Goal: Information Seeking & Learning: Learn about a topic

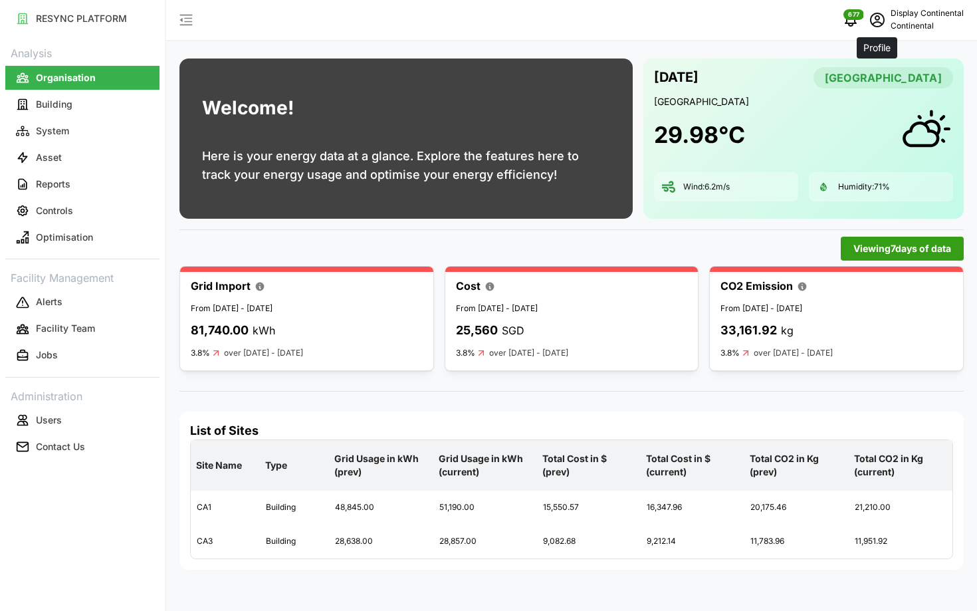
click at [884, 19] on icon "schedule" at bounding box center [877, 20] width 15 height 15
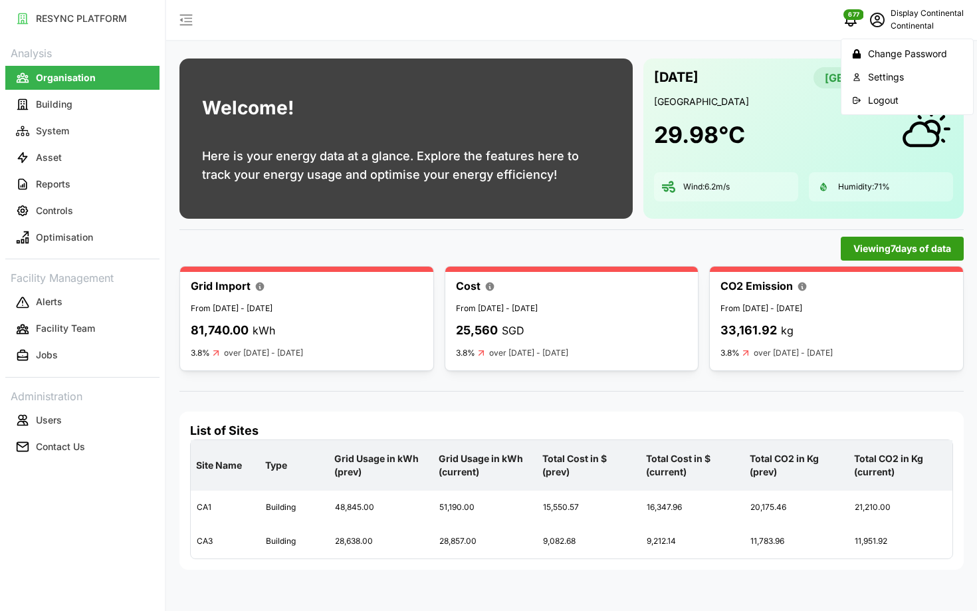
click at [866, 93] on button "Logout" at bounding box center [907, 99] width 126 height 23
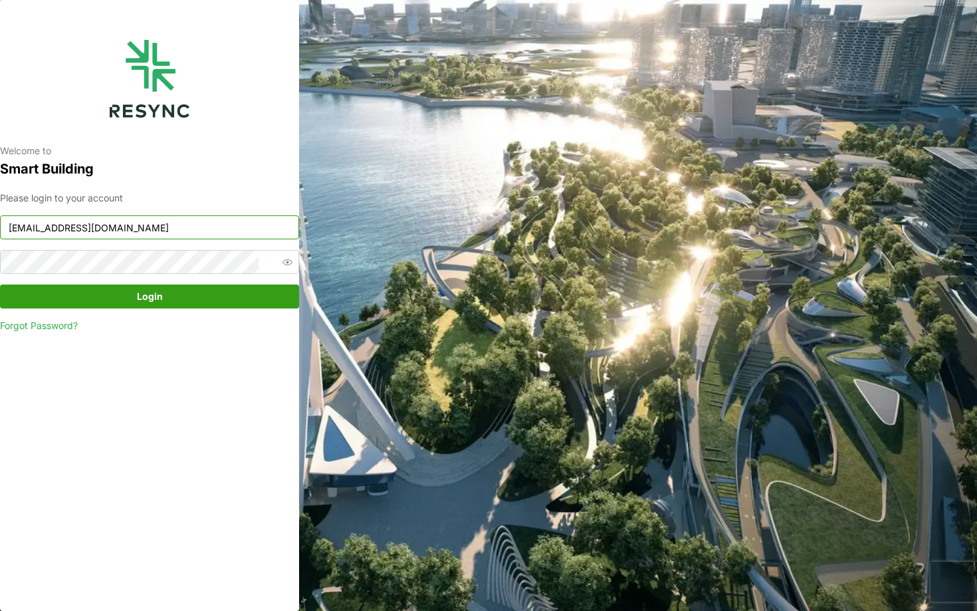
click at [246, 239] on input "continental_display@resynctech.com" at bounding box center [149, 227] width 299 height 24
type input "ponte_group_internal@resynctech.com"
click at [191, 307] on span "Login" at bounding box center [150, 296] width 274 height 23
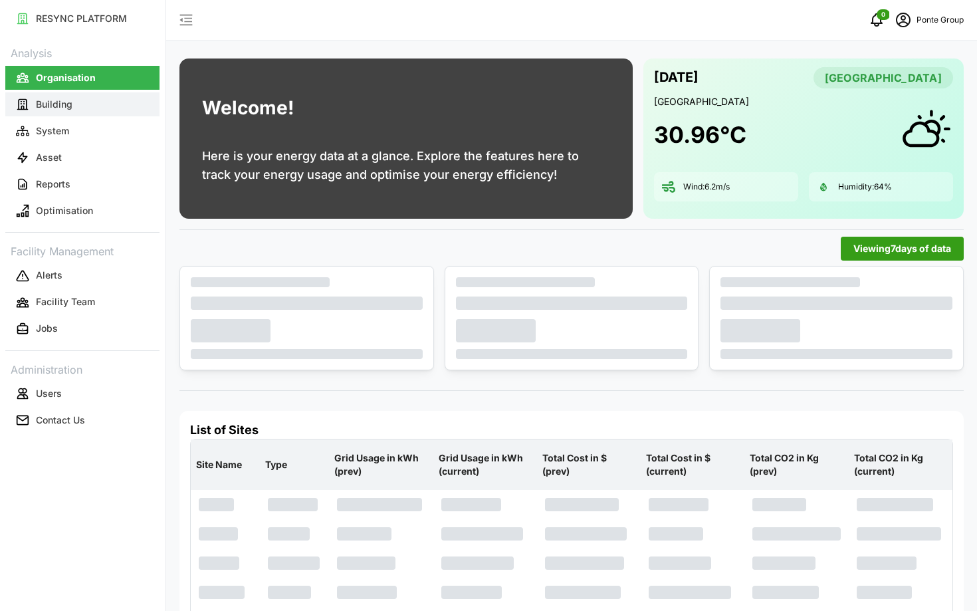
click at [89, 114] on button "Building" at bounding box center [82, 104] width 154 height 24
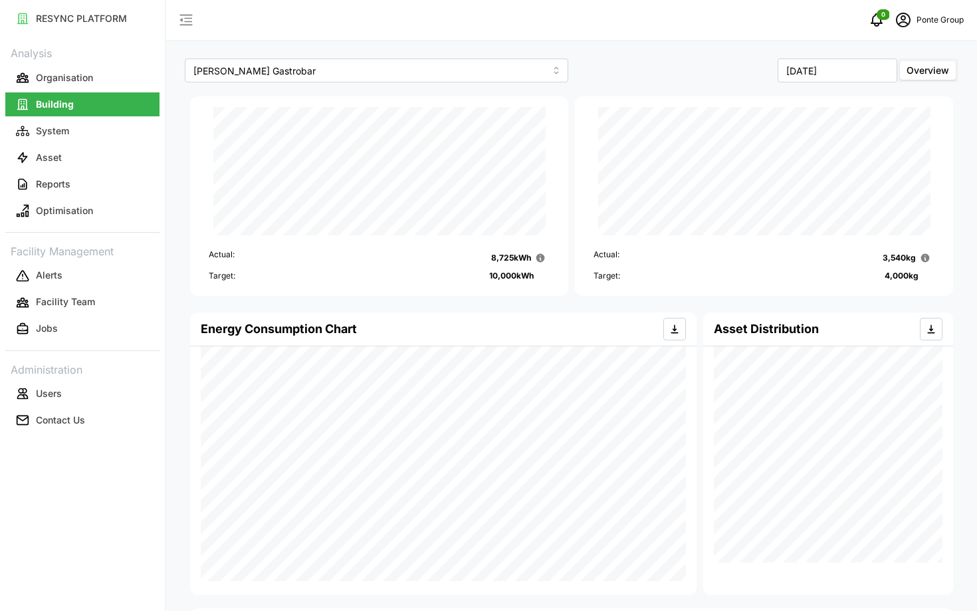
scroll to position [506, 0]
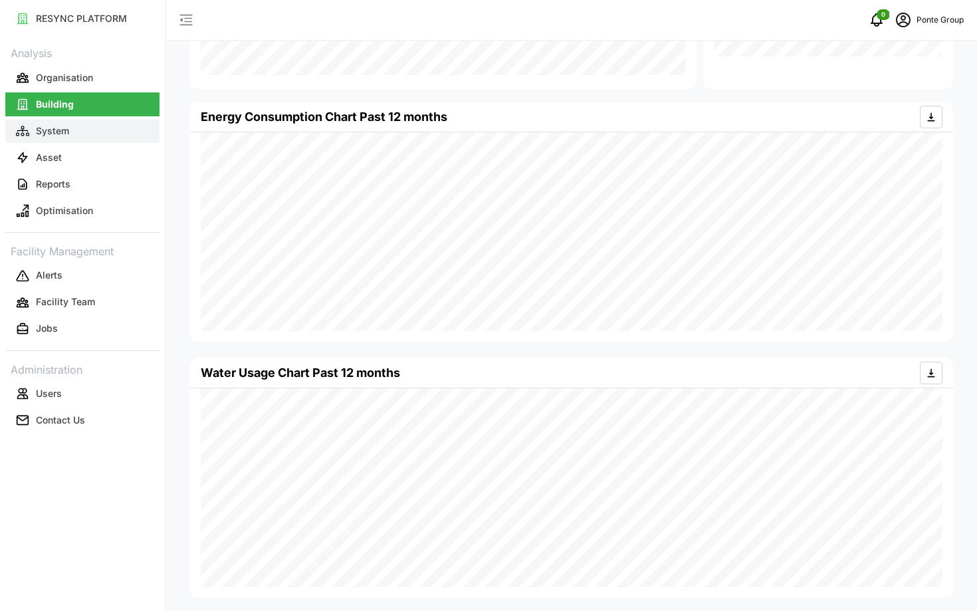
click at [78, 124] on button "System" at bounding box center [82, 131] width 154 height 24
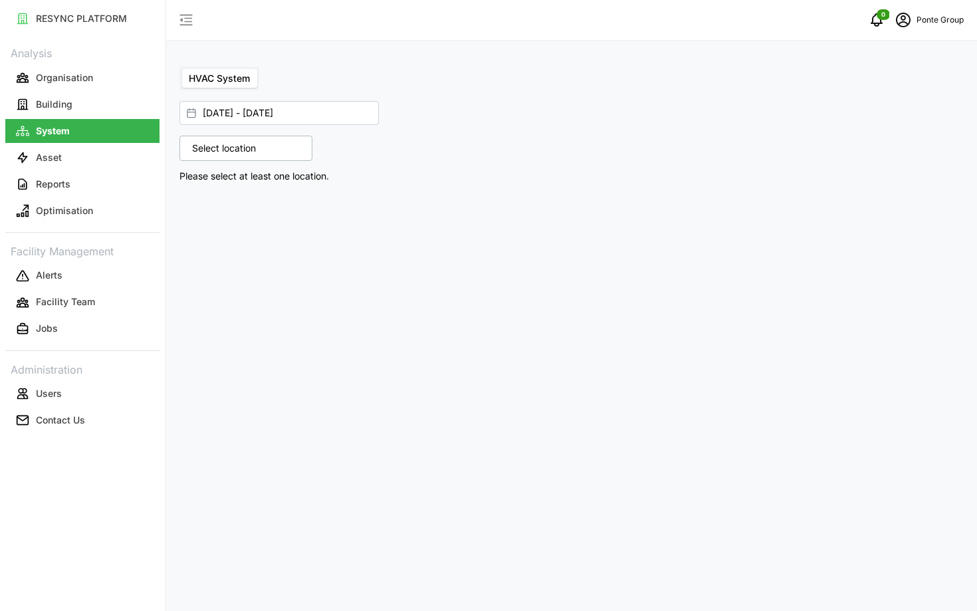
click at [209, 154] on p "Select location" at bounding box center [224, 148] width 77 height 13
click at [197, 201] on icon at bounding box center [197, 206] width 11 height 11
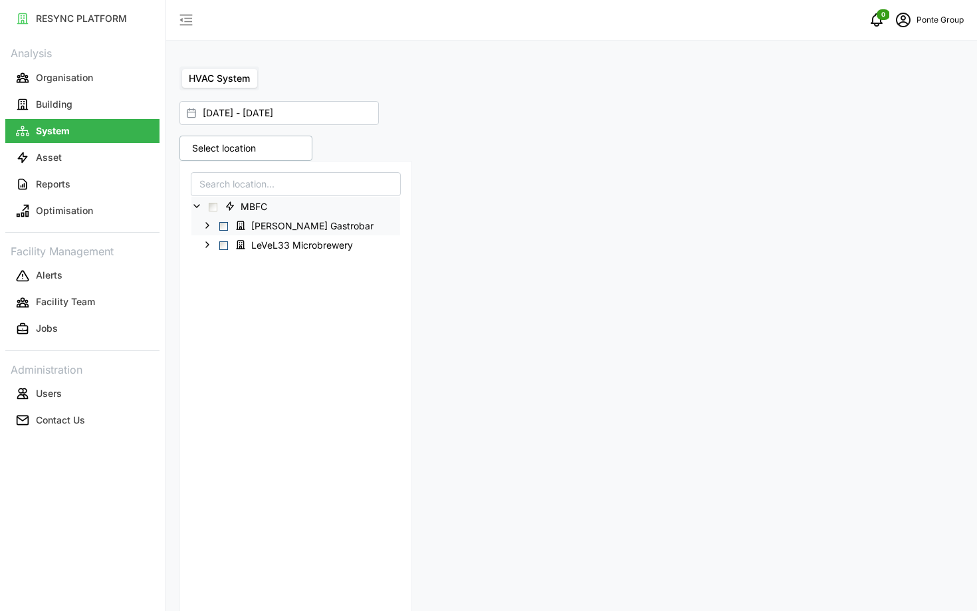
click at [224, 222] on span "Select Erwin's Gastrobar" at bounding box center [223, 226] width 9 height 9
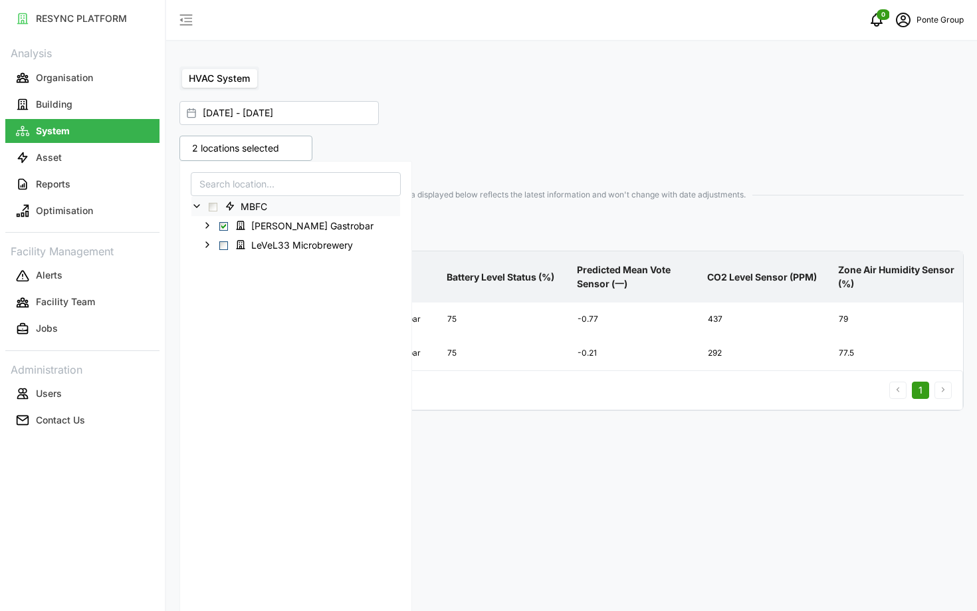
click at [511, 227] on p "IAQ Sensor Equipment" at bounding box center [572, 230] width 785 height 19
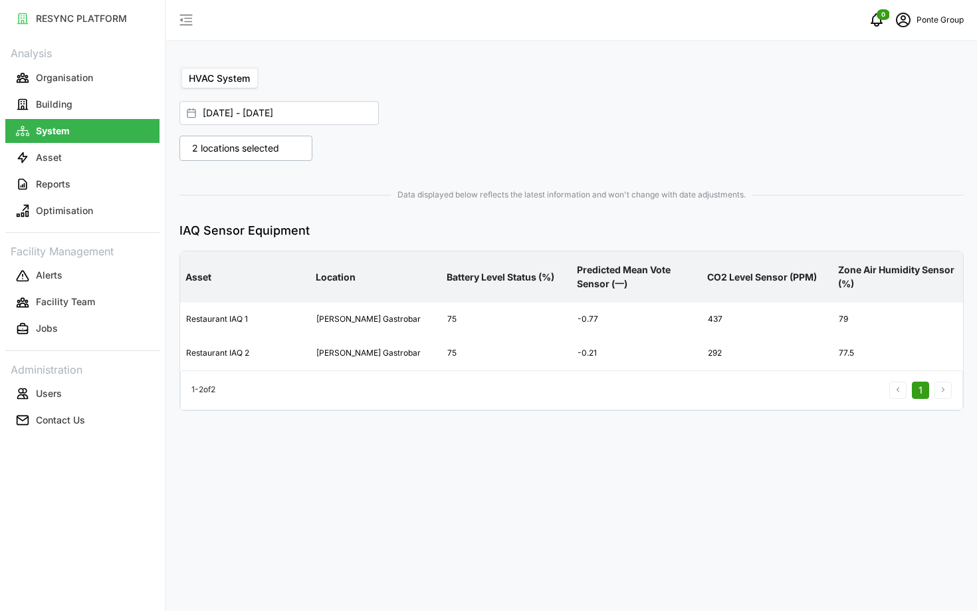
click at [237, 137] on div "2 locations selected" at bounding box center [246, 148] width 133 height 25
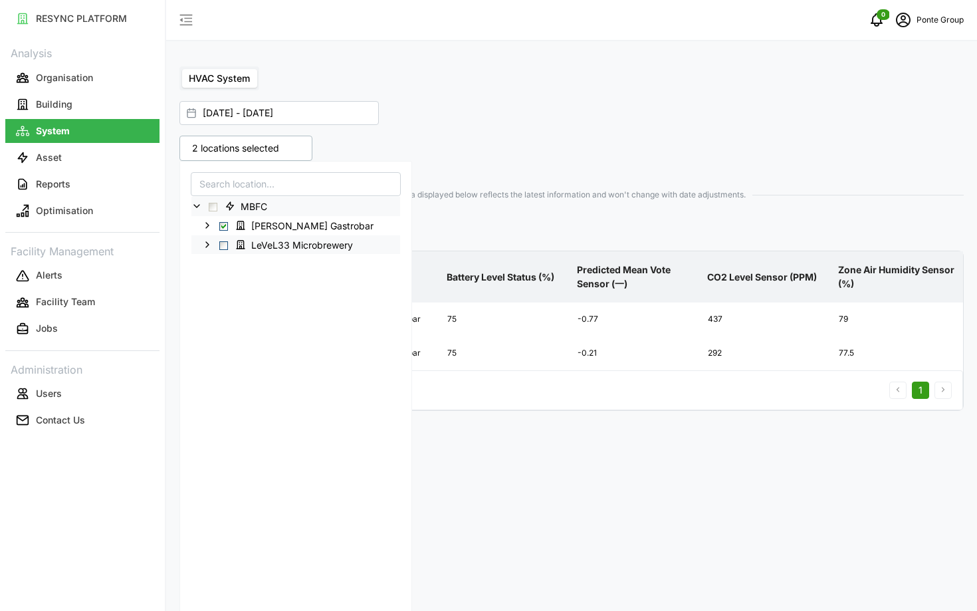
click at [225, 243] on span "Select LeVeL33 Microbrewery" at bounding box center [223, 245] width 9 height 9
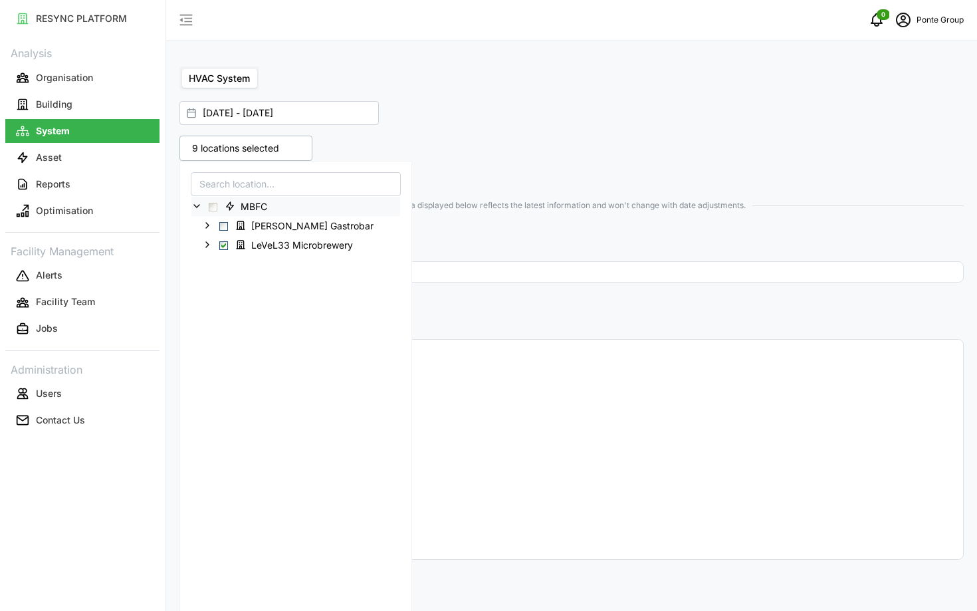
click at [563, 157] on div "9 locations selected" at bounding box center [373, 148] width 387 height 25
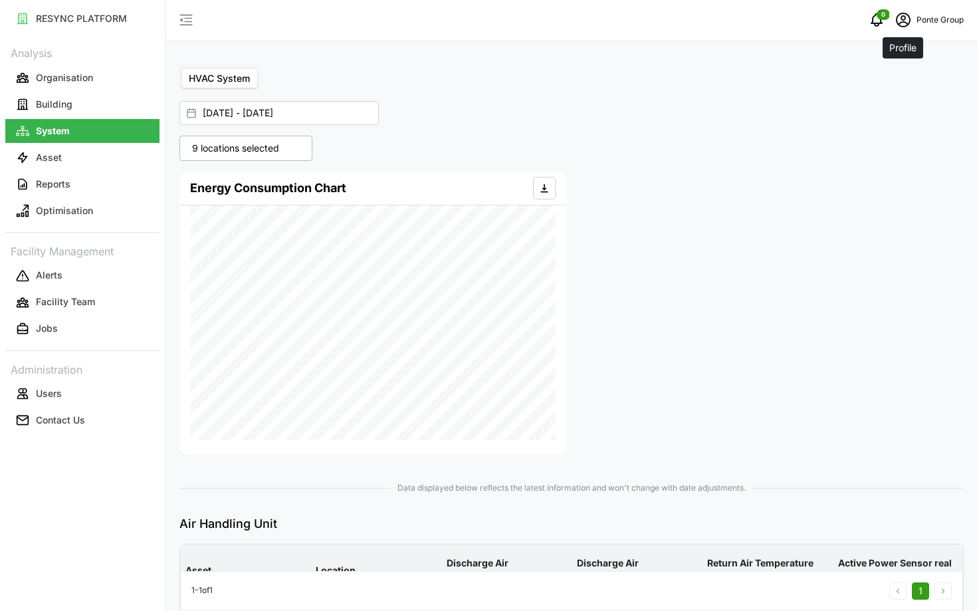
click at [904, 32] on span "schedule" at bounding box center [903, 19] width 25 height 25
click at [885, 100] on div "Logout" at bounding box center [915, 100] width 94 height 15
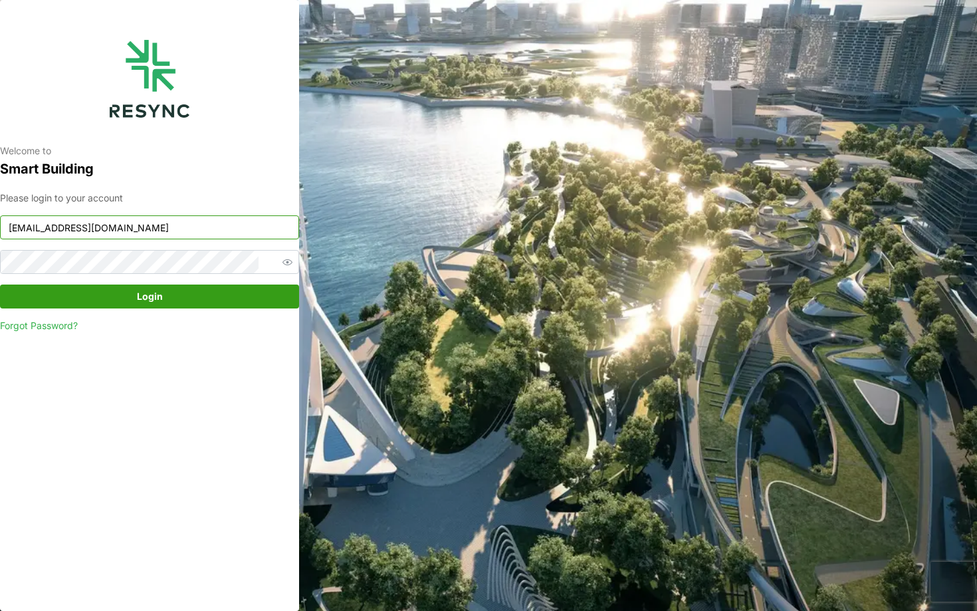
click at [152, 227] on input "ponte_group_internal@resynctech.com" at bounding box center [149, 227] width 299 height 24
type input "mesp_display@resynctech.com"
click at [143, 285] on div "Please login to your account mesp_display@resynctech.com Login Forgot Password?" at bounding box center [149, 262] width 299 height 142
click at [129, 306] on span "Login" at bounding box center [150, 296] width 274 height 23
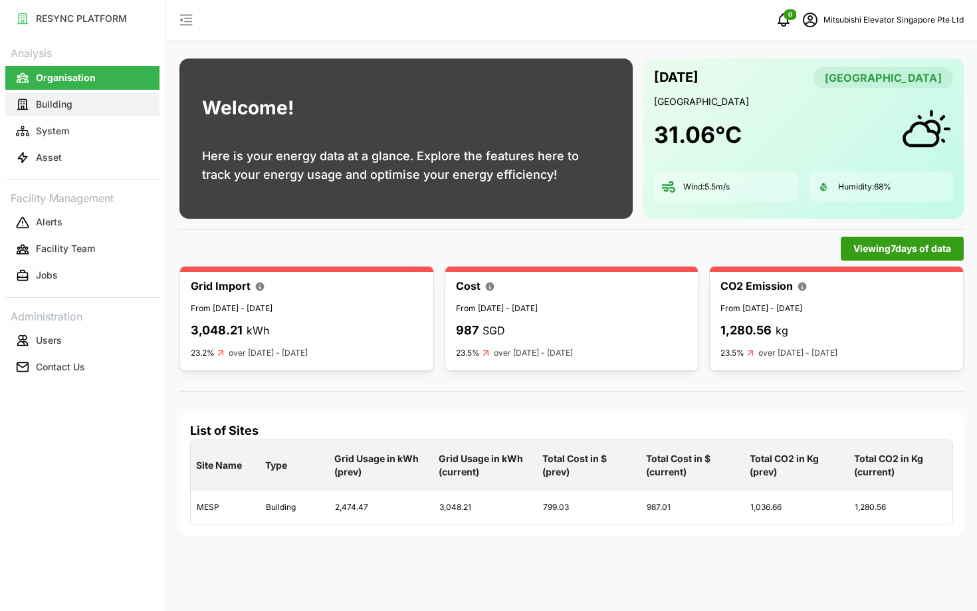
click at [74, 106] on button "Building" at bounding box center [82, 104] width 154 height 24
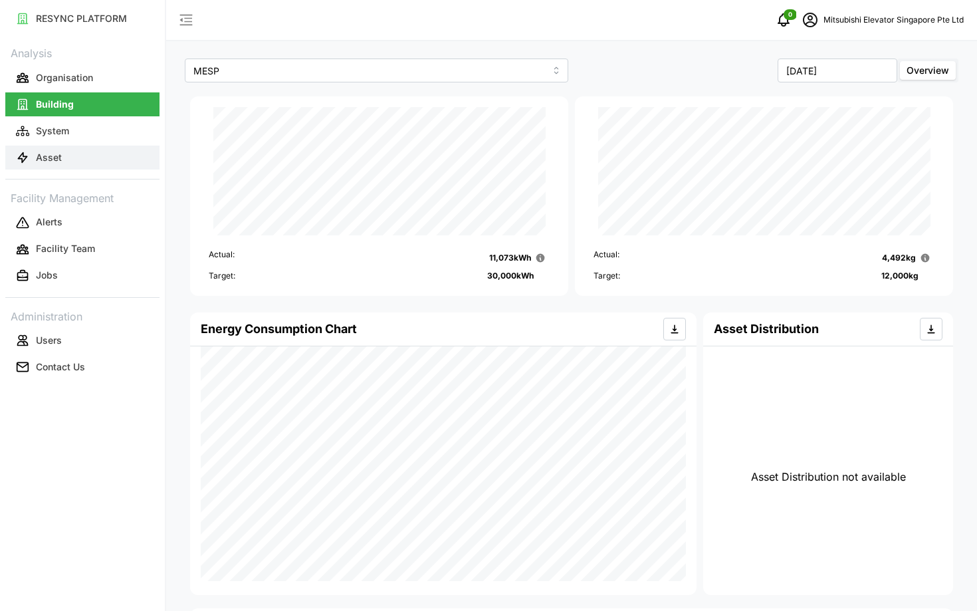
click at [88, 164] on button "Asset" at bounding box center [82, 158] width 154 height 24
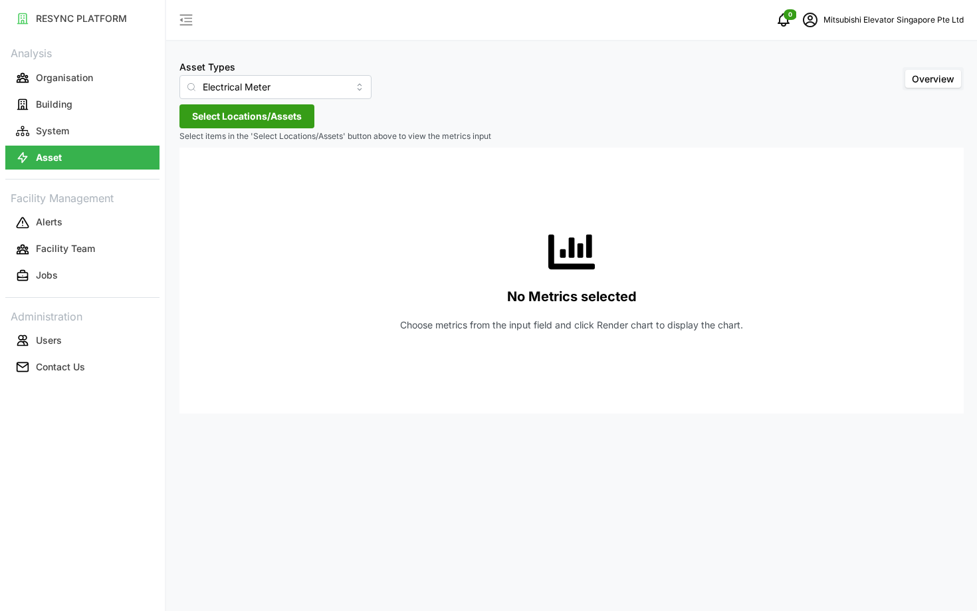
click at [227, 122] on span "Select Locations/Assets" at bounding box center [247, 116] width 110 height 23
click at [195, 175] on icon at bounding box center [197, 176] width 11 height 11
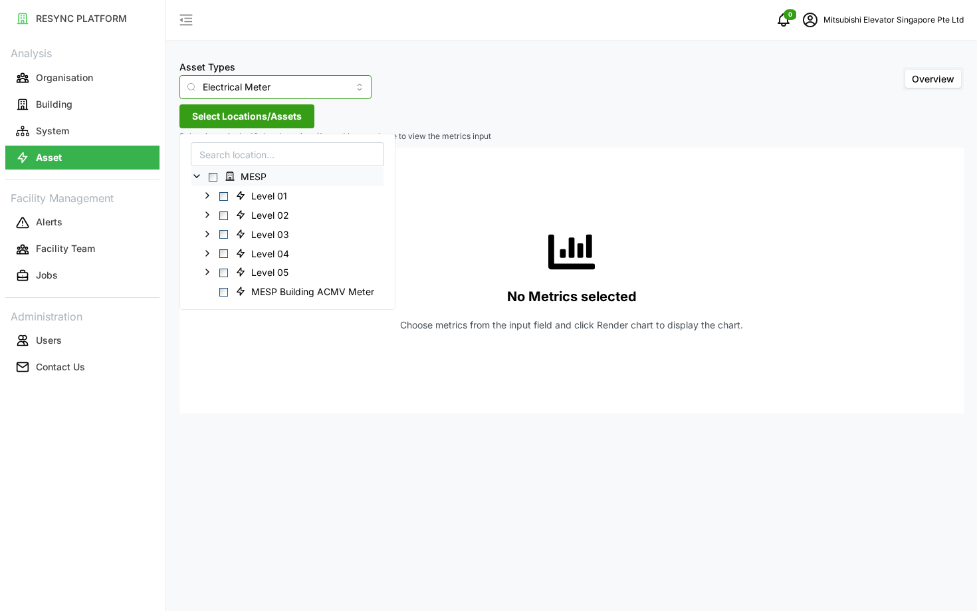
click at [225, 93] on input "Electrical Meter" at bounding box center [276, 87] width 192 height 24
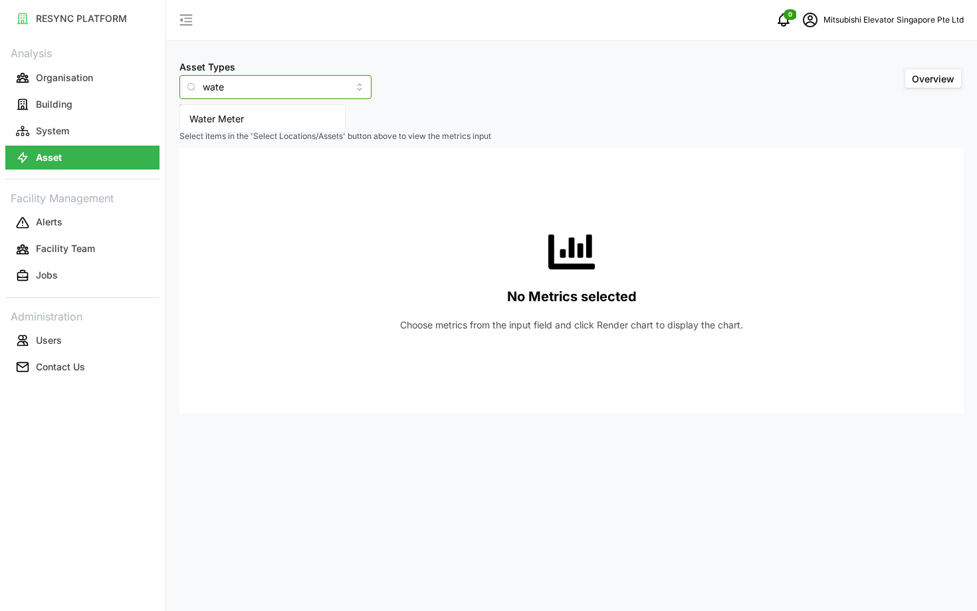
click at [246, 120] on div "Water Meter" at bounding box center [263, 119] width 160 height 23
type input "Water Meter"
click at [250, 124] on span "Select Locations/Assets" at bounding box center [247, 116] width 110 height 23
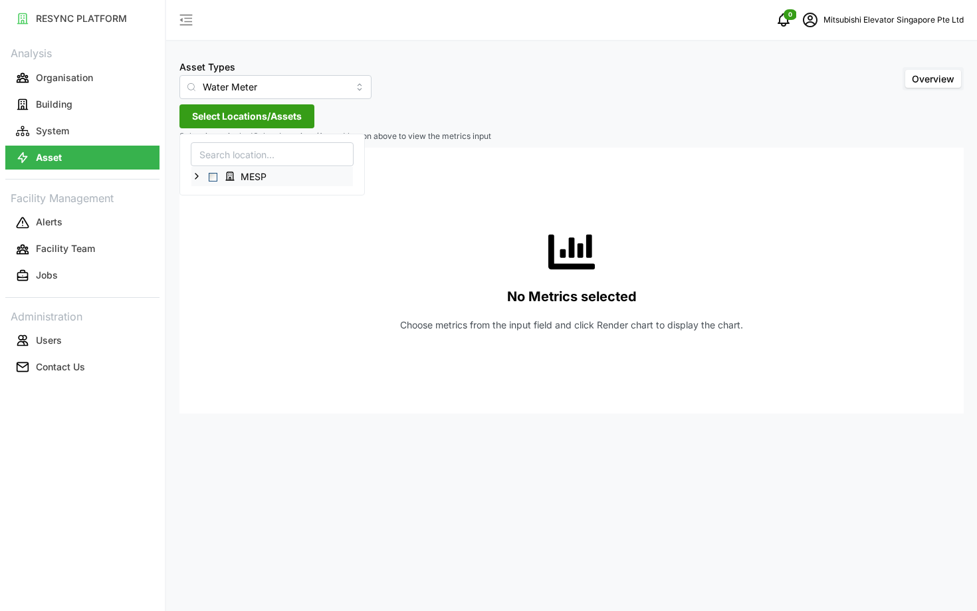
click at [215, 178] on span "Select MESP" at bounding box center [213, 177] width 9 height 9
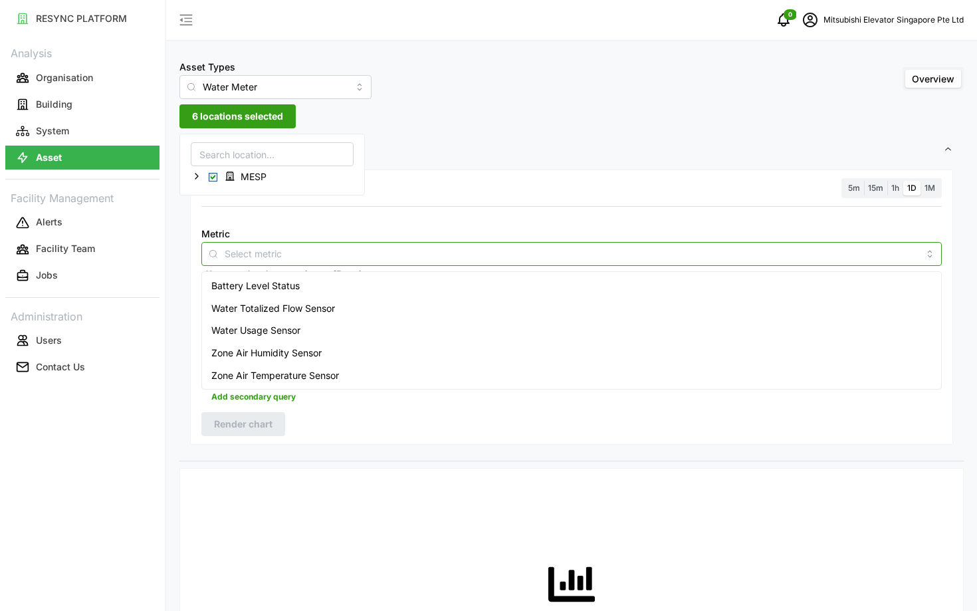
click at [676, 248] on input "Metric" at bounding box center [572, 253] width 694 height 15
click at [592, 338] on div "Water Usage Sensor" at bounding box center [572, 330] width 734 height 23
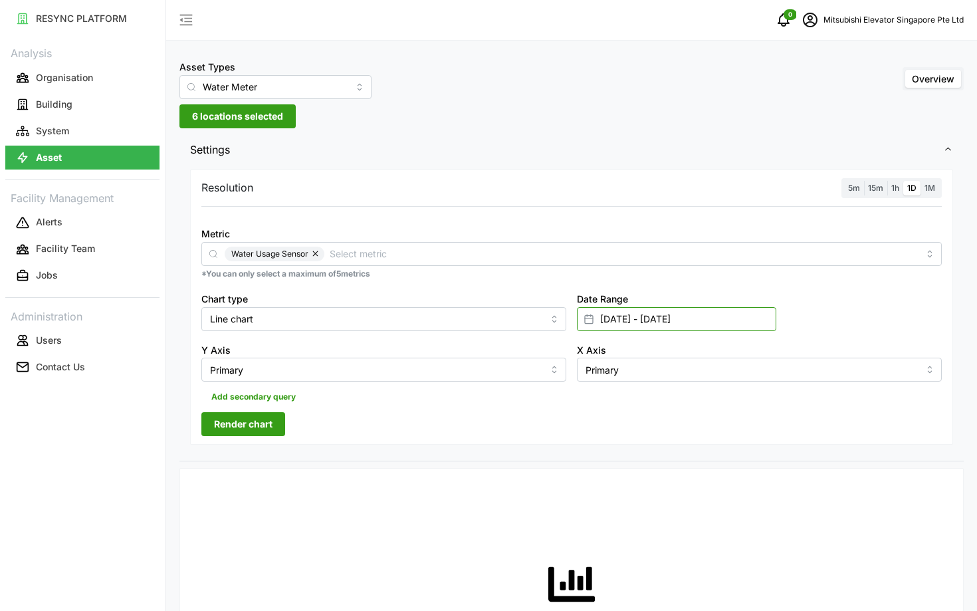
click at [642, 320] on input "[DATE] - [DATE]" at bounding box center [676, 319] width 199 height 24
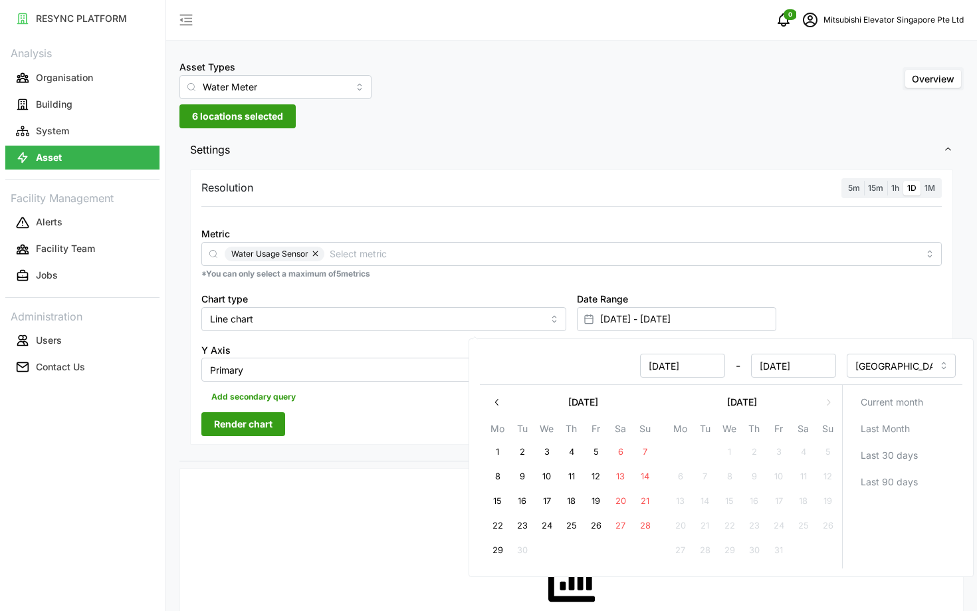
click at [339, 410] on div "Resolution 5m 15m 1h 1D 1M Metric Water Usage Sensor *You can only select a max…" at bounding box center [571, 308] width 763 height 276
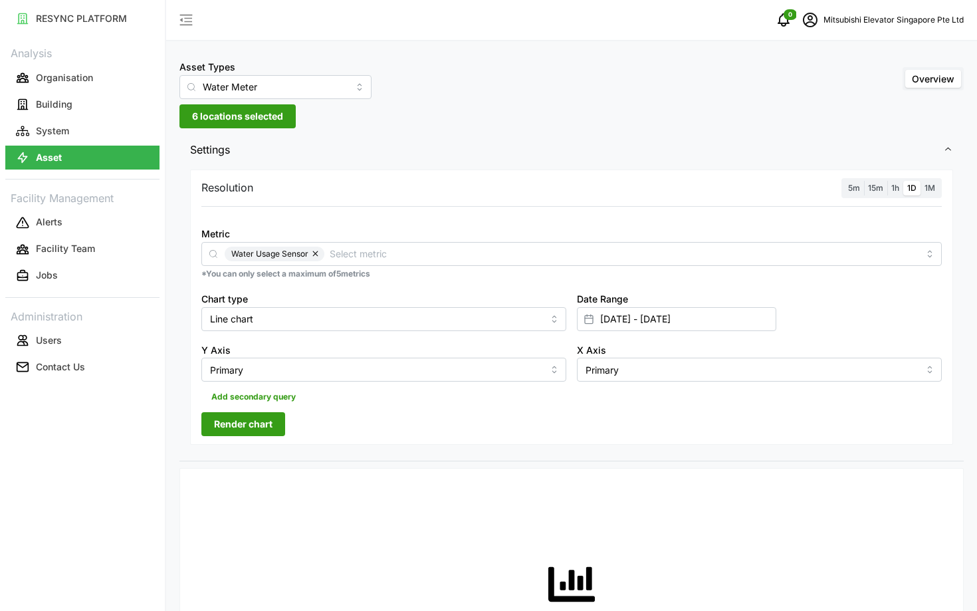
click at [271, 413] on button "Render chart" at bounding box center [243, 424] width 84 height 24
click at [231, 120] on span "6 locations selected" at bounding box center [237, 116] width 91 height 23
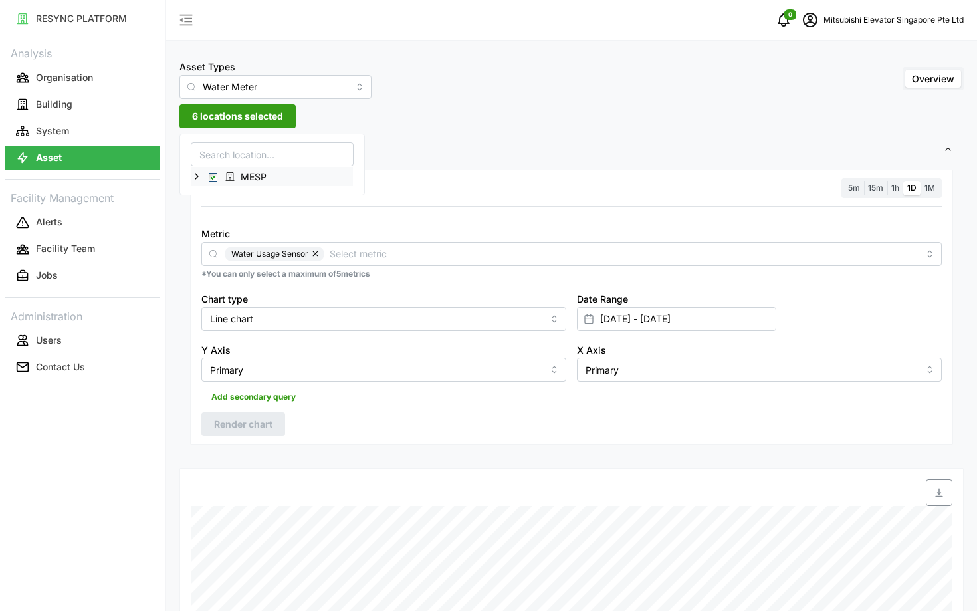
click at [197, 176] on icon at bounding box center [197, 176] width 11 height 11
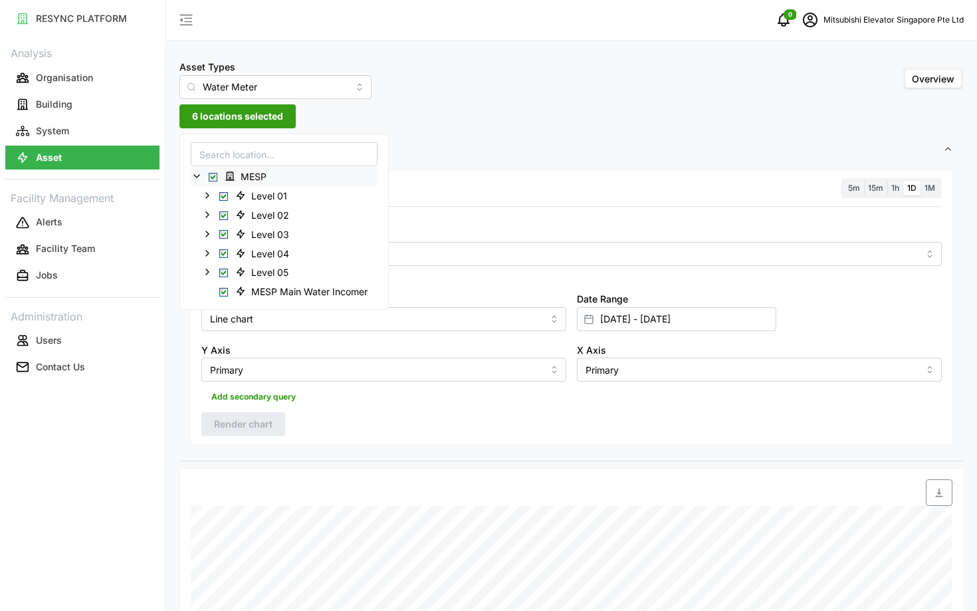
click at [212, 179] on span "Select MESP" at bounding box center [213, 177] width 9 height 9
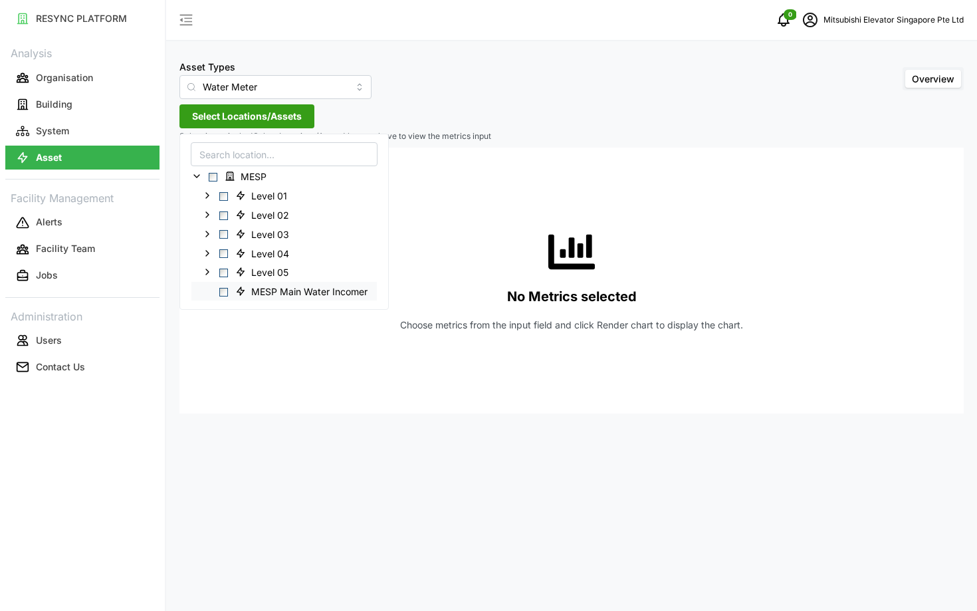
click at [220, 290] on span "Select MESP Main Water Incomer" at bounding box center [223, 291] width 9 height 9
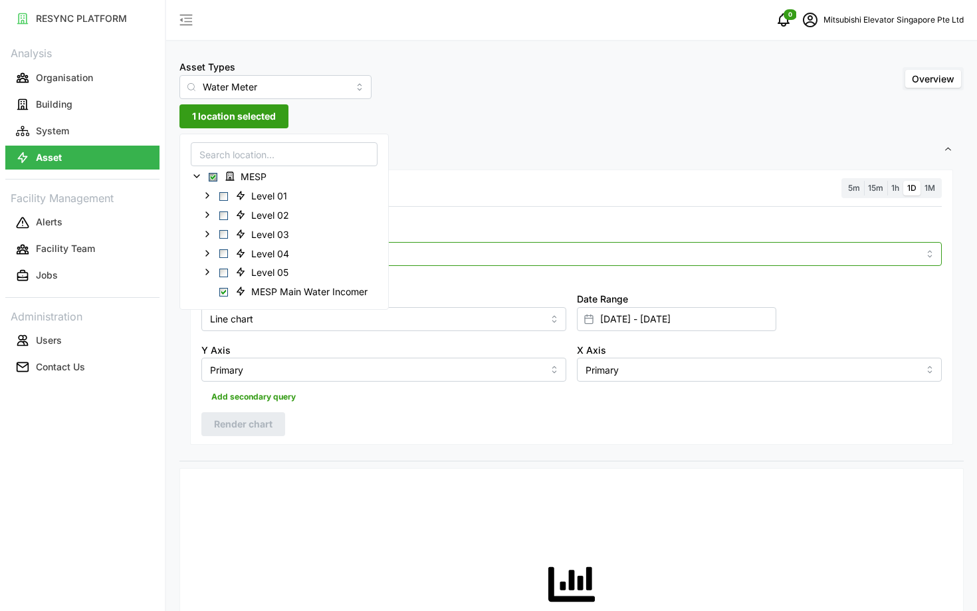
click at [488, 246] on div at bounding box center [571, 254] width 741 height 24
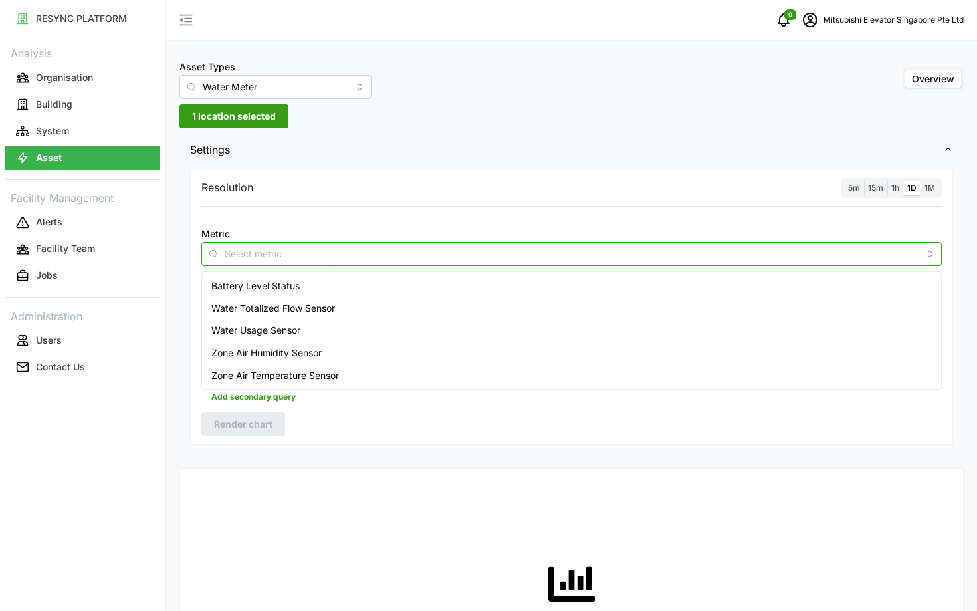
click at [505, 297] on div "Water Totalized Flow Sensor" at bounding box center [572, 308] width 734 height 23
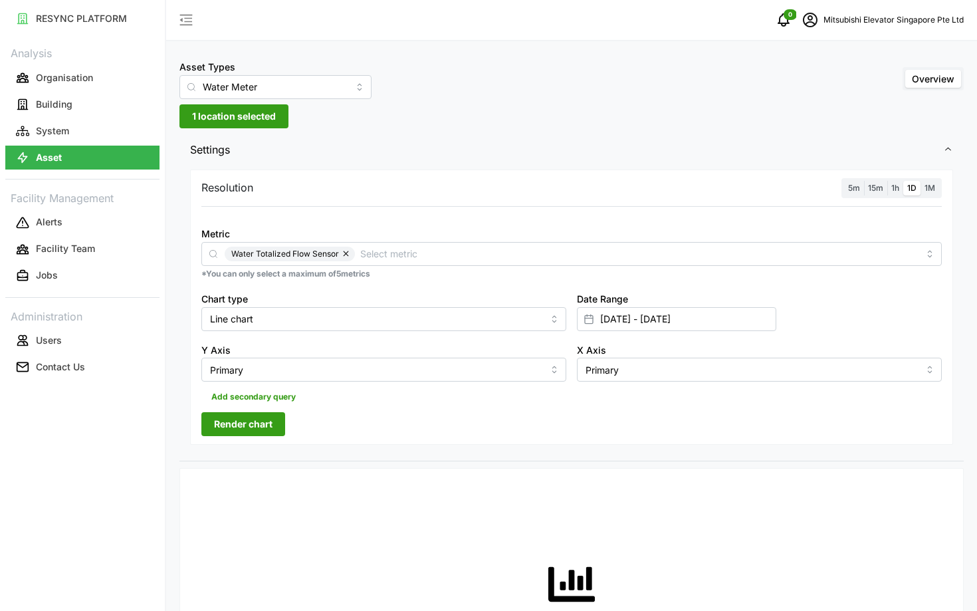
click at [896, 185] on span "1h" at bounding box center [896, 188] width 8 height 10
click at [888, 181] on input "1h" at bounding box center [888, 181] width 0 height 0
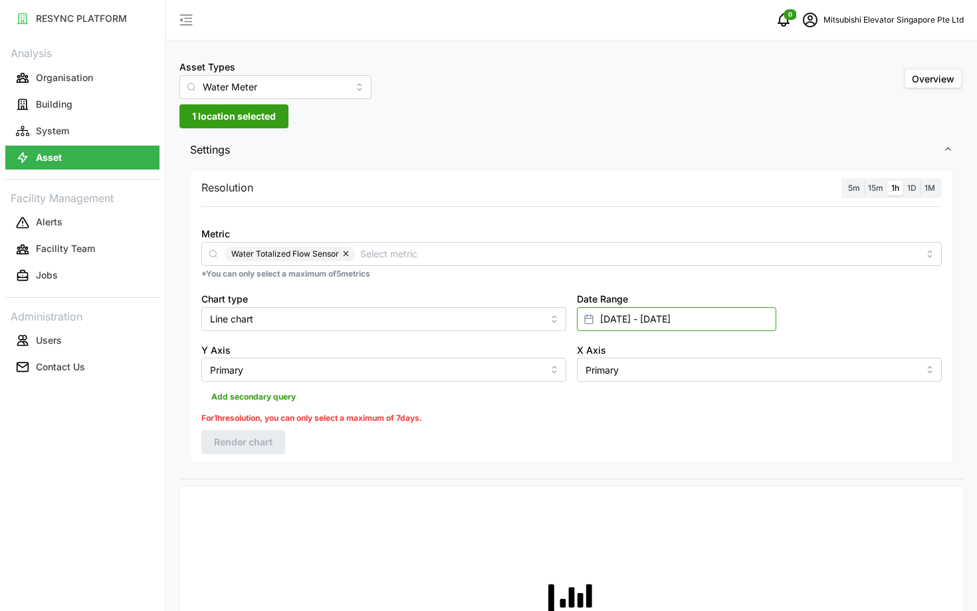
click at [713, 330] on input "[DATE] - [DATE]" at bounding box center [676, 319] width 199 height 24
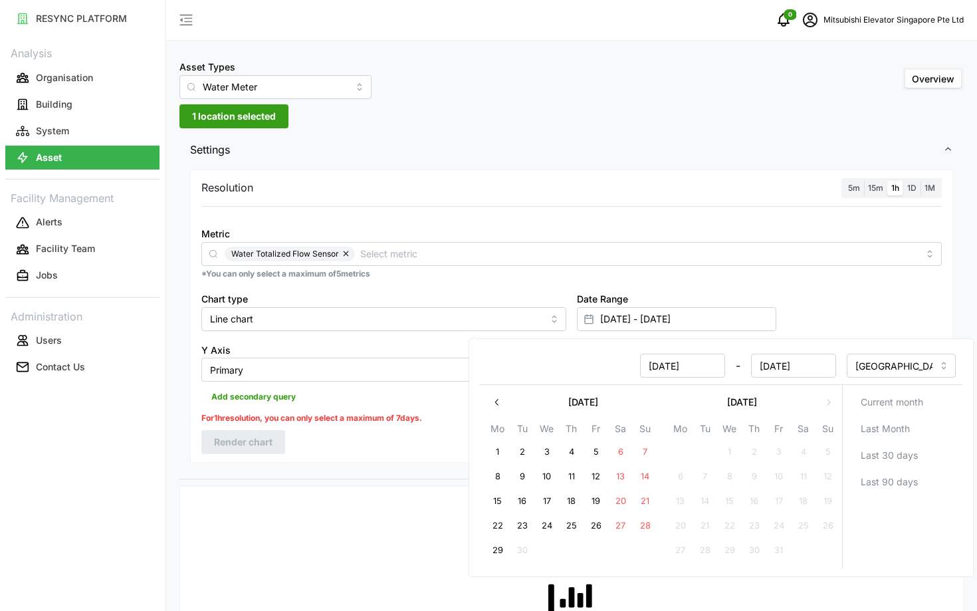
click at [493, 458] on button "1" at bounding box center [498, 452] width 24 height 24
click at [603, 455] on button "5" at bounding box center [596, 452] width 24 height 24
type input "[DATE] - [DATE]"
type input "[DATE]"
click at [366, 446] on div "Resolution 5m 15m 1h 1D 1M Metric Water Totalized Flow Sensor *You can only sel…" at bounding box center [571, 316] width 763 height 293
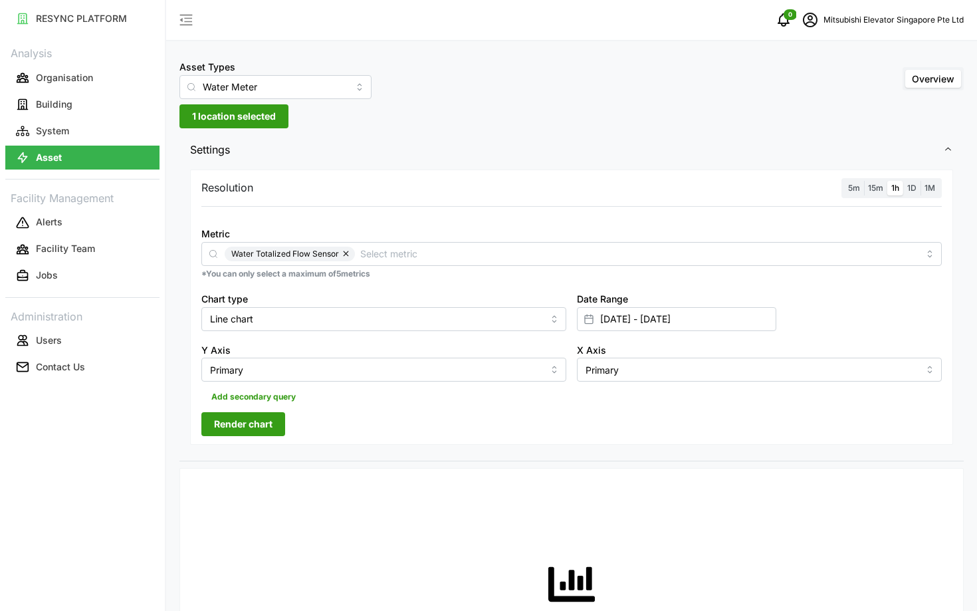
click at [253, 428] on span "Render chart" at bounding box center [243, 424] width 59 height 23
